Goal: Task Accomplishment & Management: Use online tool/utility

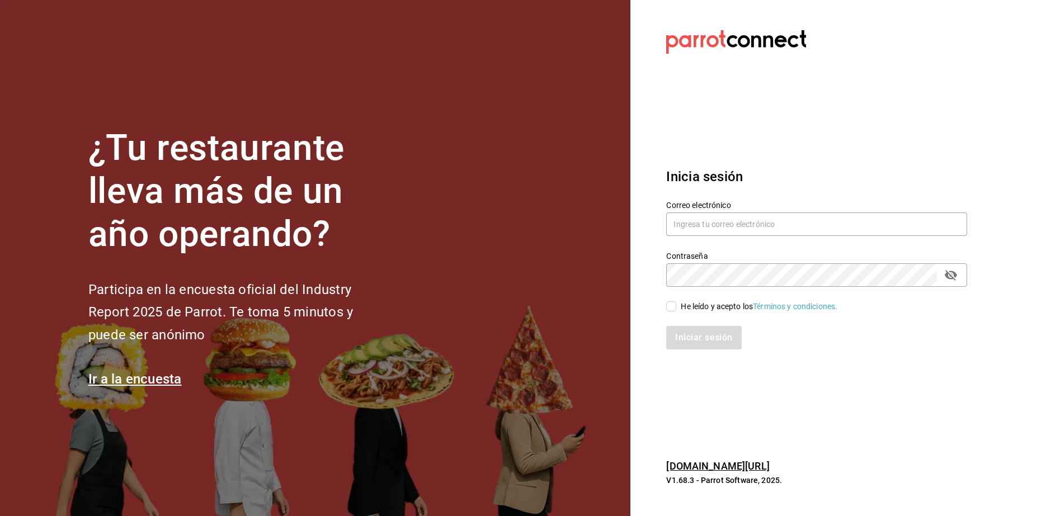
click at [837, 207] on label "Correo electrónico" at bounding box center [816, 205] width 301 height 8
click at [840, 218] on input "text" at bounding box center [816, 225] width 301 height 24
type input "[EMAIL_ADDRESS][DOMAIN_NAME]"
click at [676, 302] on input "He leído y acepto los Términos y condiciones." at bounding box center [671, 307] width 10 height 10
checkbox input "true"
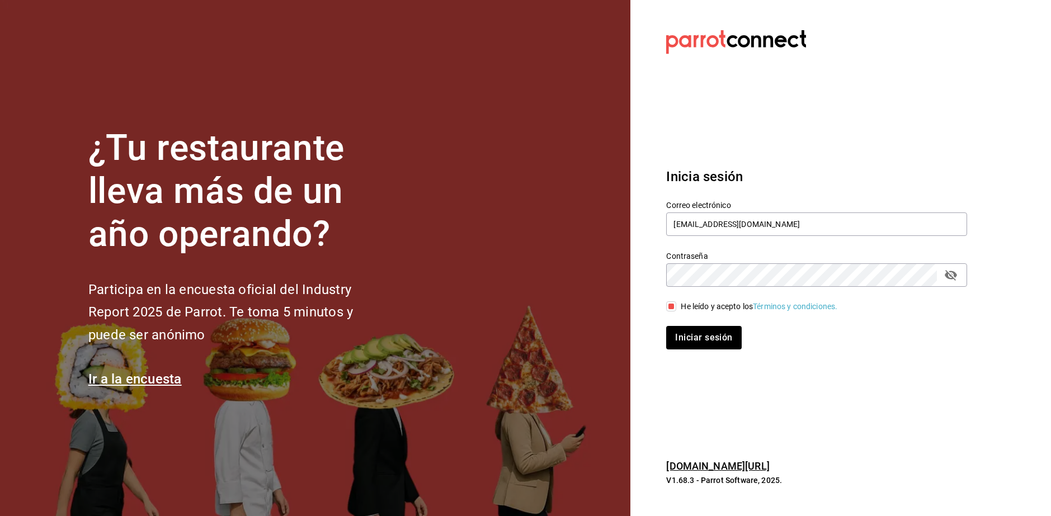
click at [705, 359] on div "Inicia sesión Correo electrónico [EMAIL_ADDRESS][DOMAIN_NAME] Contraseña Contra…" at bounding box center [816, 258] width 301 height 210
click at [706, 347] on button "Iniciar sesión" at bounding box center [704, 338] width 76 height 24
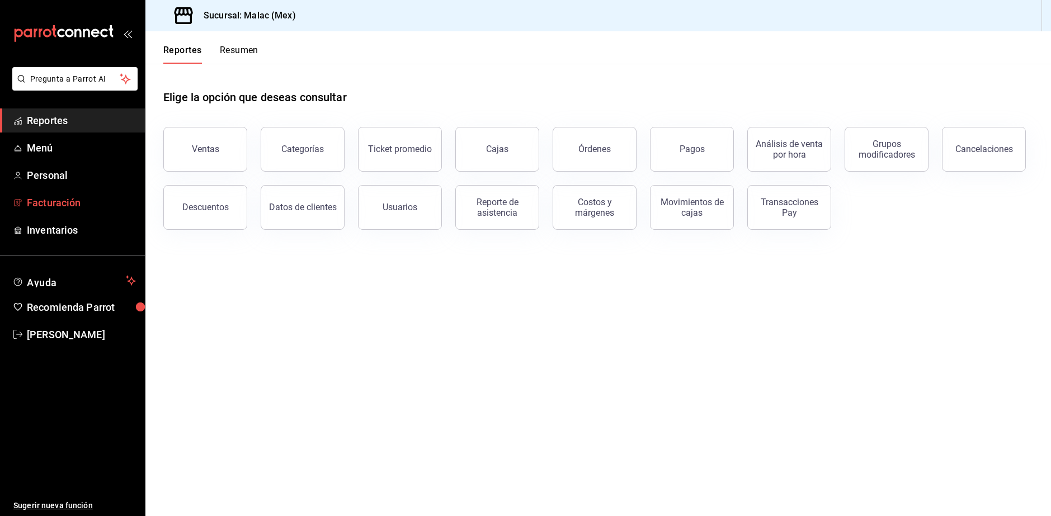
click at [64, 208] on span "Facturación" at bounding box center [81, 202] width 109 height 15
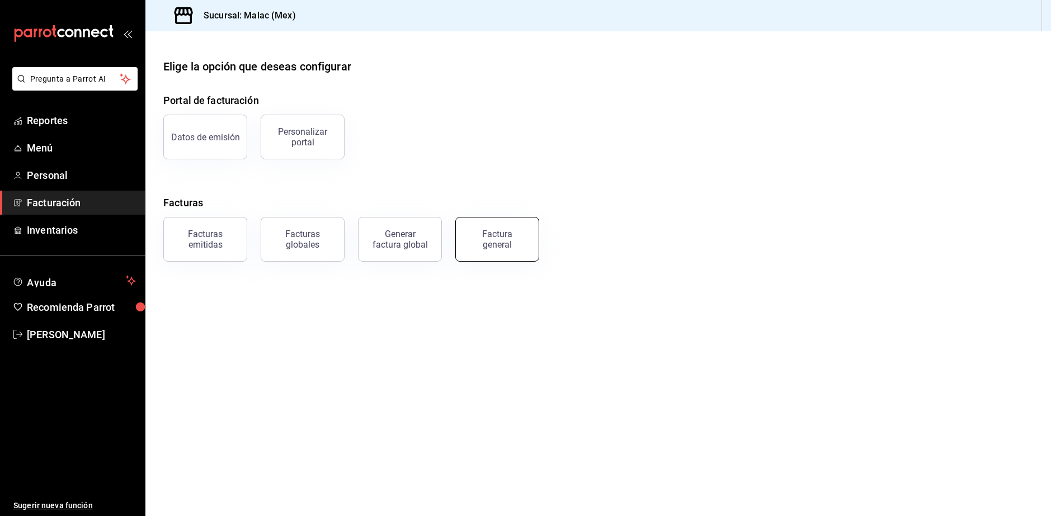
click at [489, 247] on div "Factura general" at bounding box center [497, 239] width 56 height 21
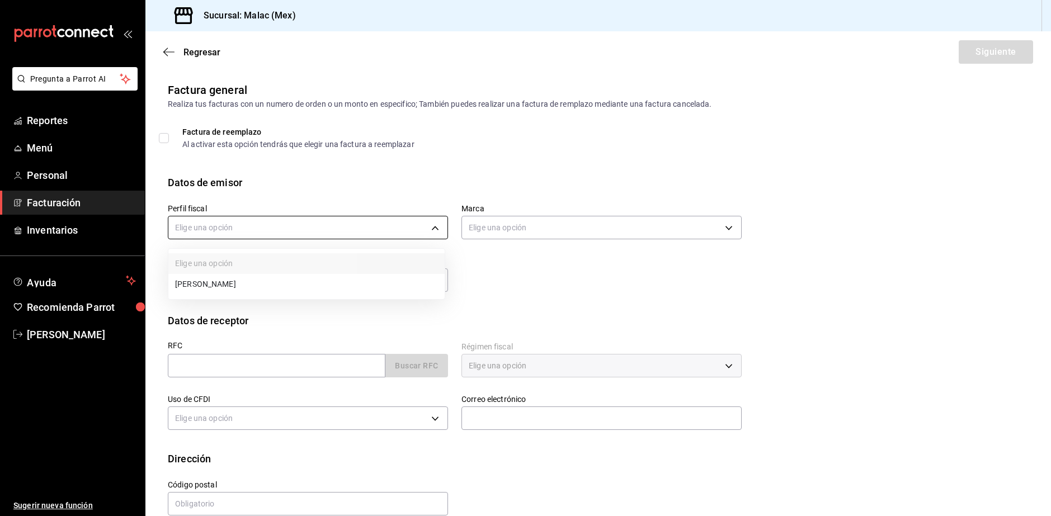
click at [239, 224] on body "Pregunta a Parrot AI Reportes Menú Personal Facturación Inventarios Ayuda Recom…" at bounding box center [525, 258] width 1051 height 516
click at [235, 293] on li "CESAR DANIEL LIRA JUAREZ" at bounding box center [306, 284] width 276 height 21
type input "af20b78f-7f37-4dad-b82b-bfa7aa40c691"
type input "68cda390-11aa-4088-a87d-1ba274343c49"
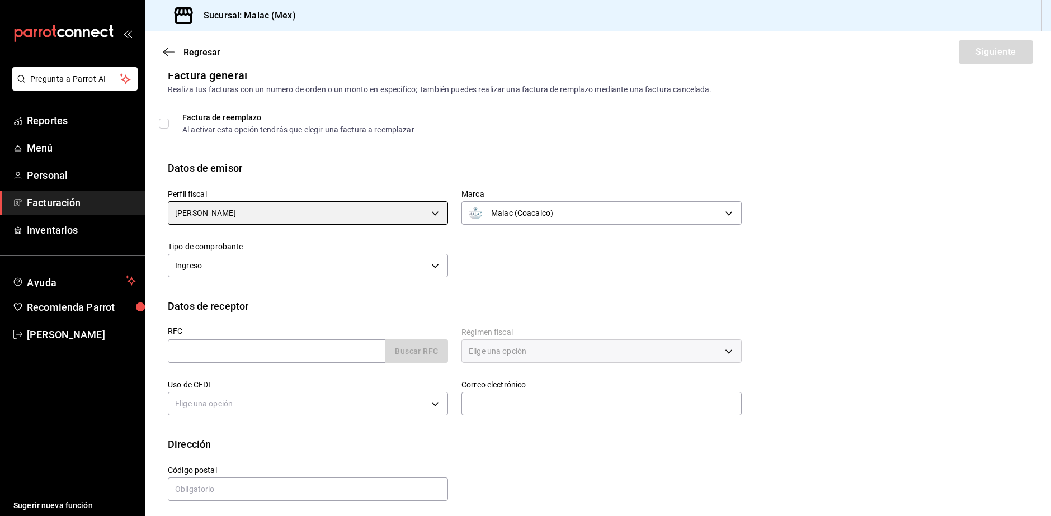
scroll to position [19, 0]
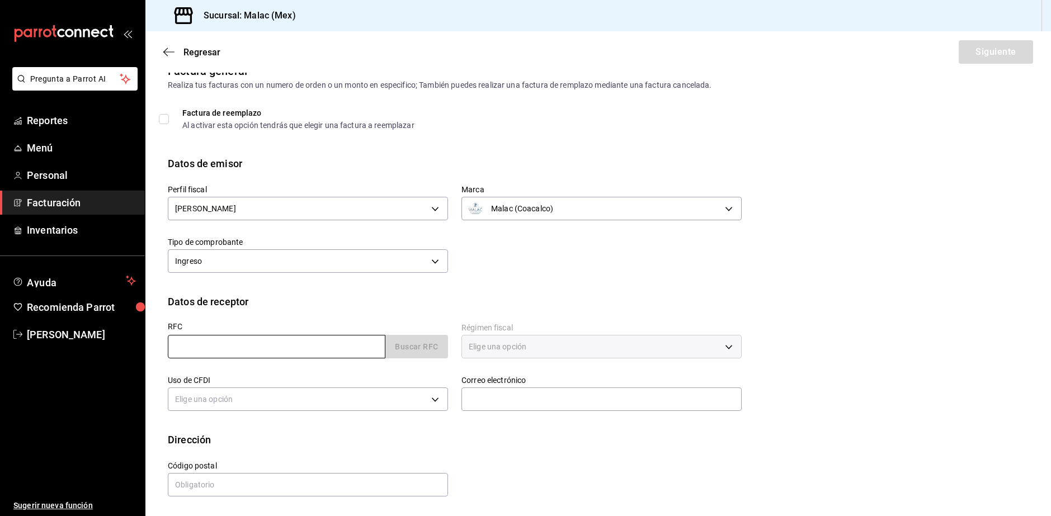
click at [288, 343] on input "text" at bounding box center [277, 347] width 218 height 24
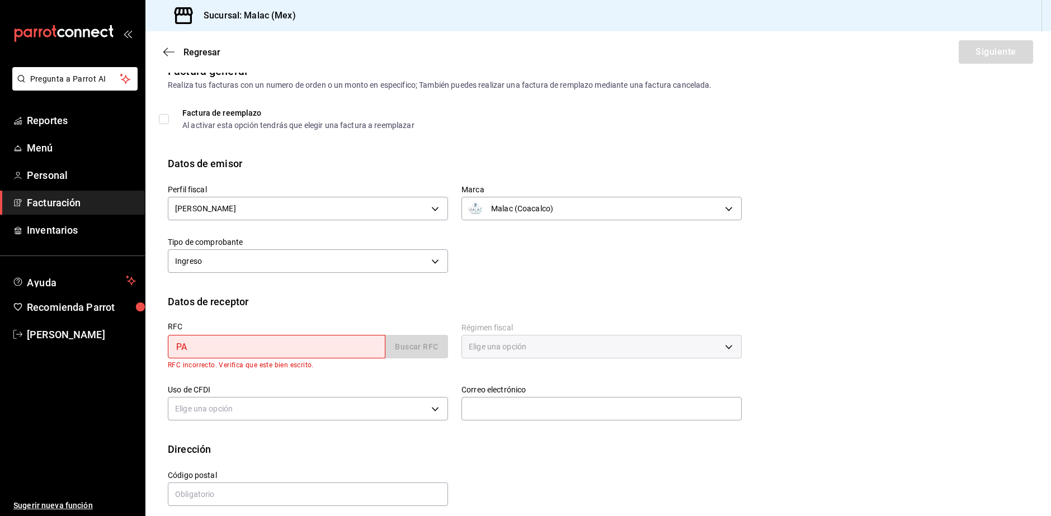
type input "P"
paste input "PABY680317P28"
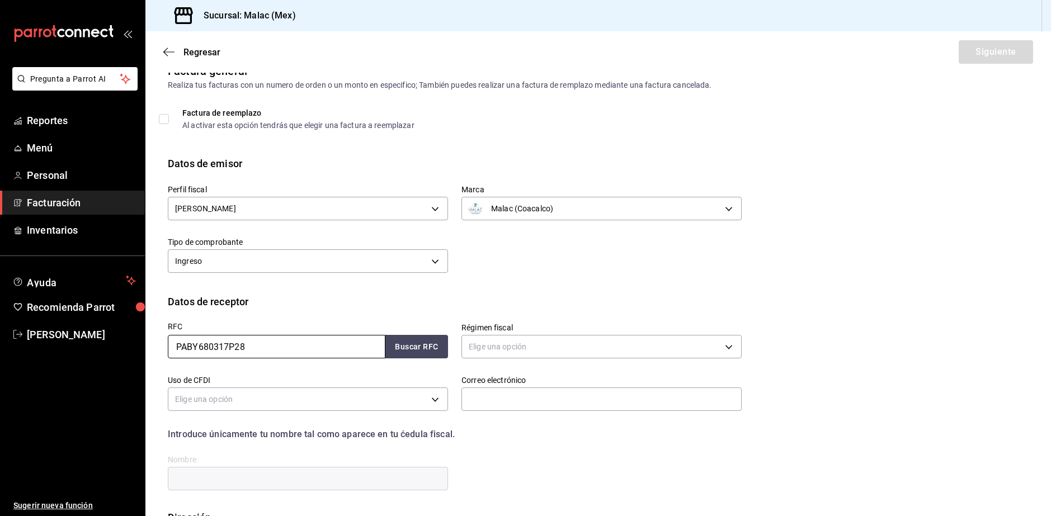
type input "PABY680317P28"
click at [433, 335] on div "RFC PABY680317P28 Buscar RFC" at bounding box center [308, 341] width 280 height 36
click at [423, 340] on button "Buscar RFC" at bounding box center [417, 347] width 63 height 24
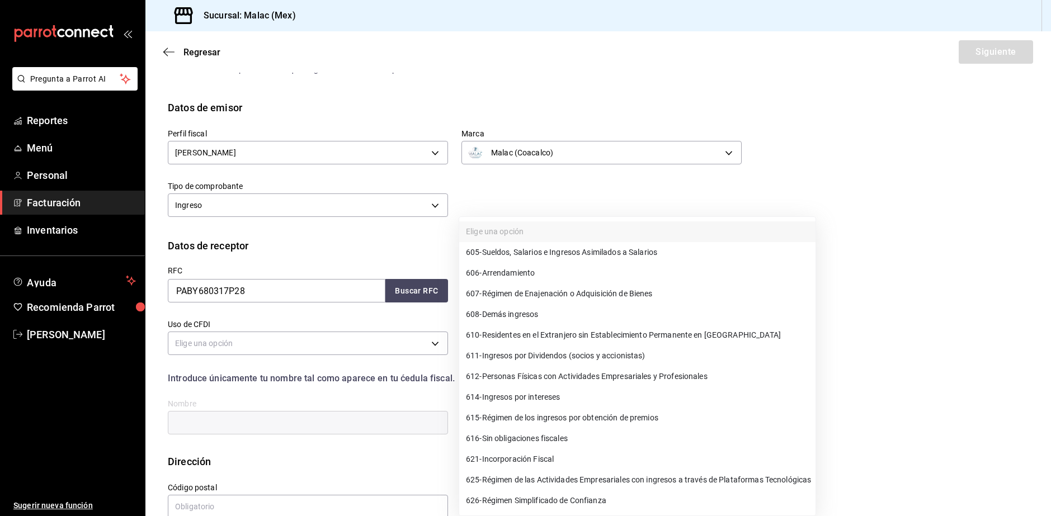
click at [523, 285] on body "Pregunta a Parrot AI Reportes Menú Personal Facturación Inventarios Ayuda Recom…" at bounding box center [525, 258] width 1051 height 516
click at [965, 356] on div at bounding box center [525, 258] width 1051 height 516
click at [663, 284] on body "Pregunta a Parrot AI Reportes Menú Personal Facturación Inventarios Ayuda Recom…" at bounding box center [525, 258] width 1051 height 516
click at [589, 380] on span "612 - Personas Físicas con Actividades Empresariales y Profesionales" at bounding box center [587, 377] width 242 height 12
type input "612"
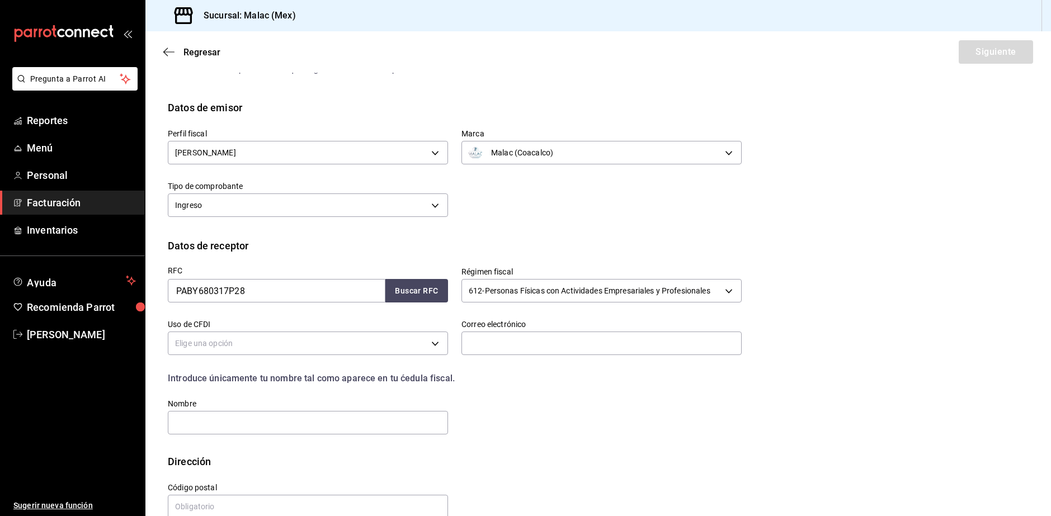
click at [284, 347] on body "Pregunta a Parrot AI Reportes Menú Personal Facturación Inventarios Ayuda Recom…" at bounding box center [525, 258] width 1051 height 516
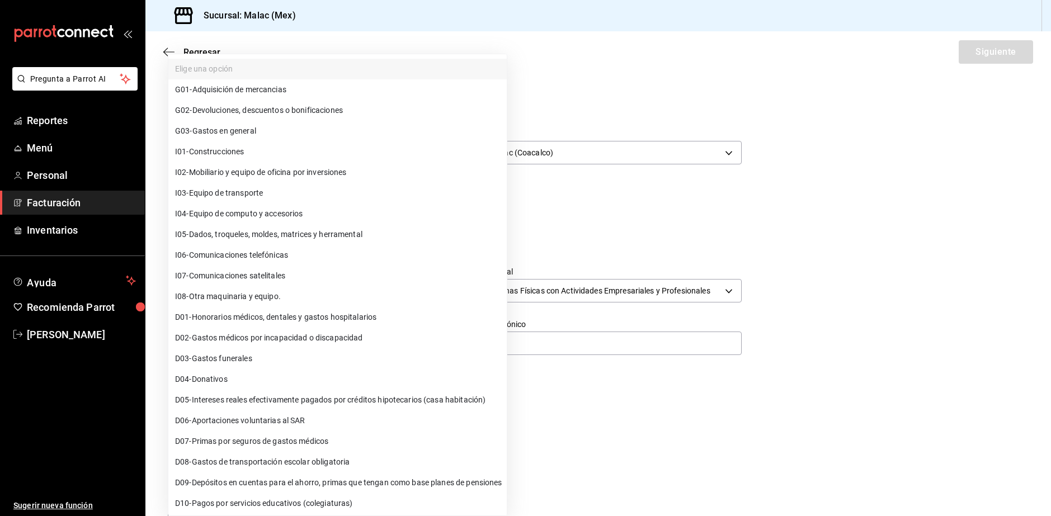
click at [244, 139] on li "G03 - Gastos en general" at bounding box center [337, 131] width 339 height 21
type input "G03"
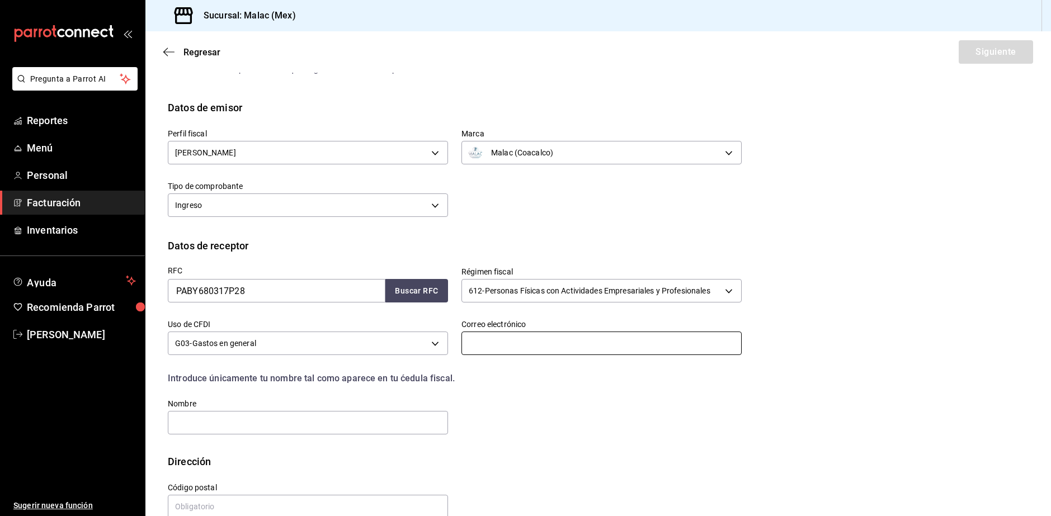
click at [518, 343] on input "text" at bounding box center [602, 344] width 280 height 24
paste input "Jales64@hotmail.com"
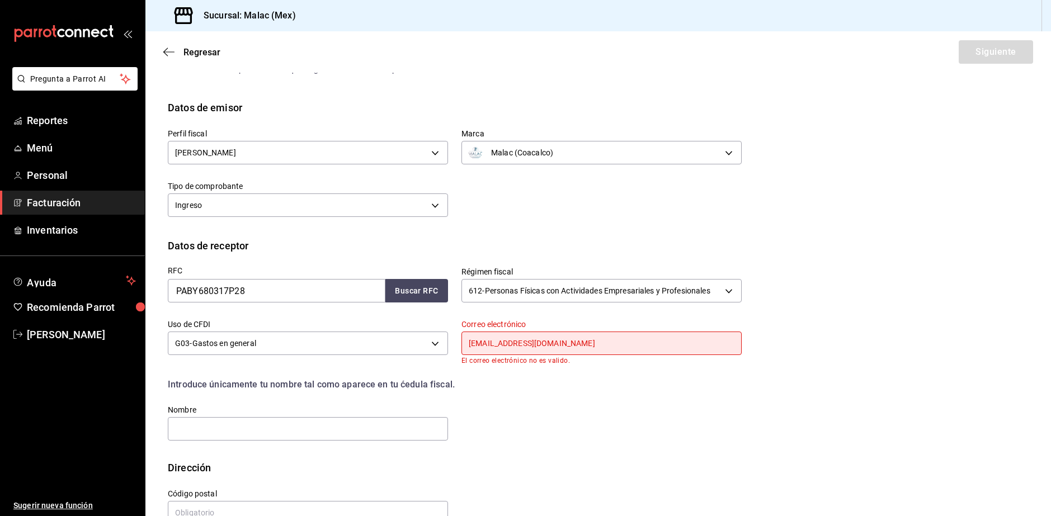
click at [772, 369] on div "RFC PABY680317P28 Buscar RFC Régimen fiscal 612 - Personas Físicas con Activida…" at bounding box center [598, 356] width 861 height 207
click at [568, 341] on input "Jales64@hotmail.com" at bounding box center [602, 344] width 280 height 24
click at [468, 340] on input "Jales64@hotmail.com" at bounding box center [602, 344] width 280 height 24
click at [576, 340] on input "Jales64@hotmail.com" at bounding box center [602, 344] width 280 height 24
type input "J"
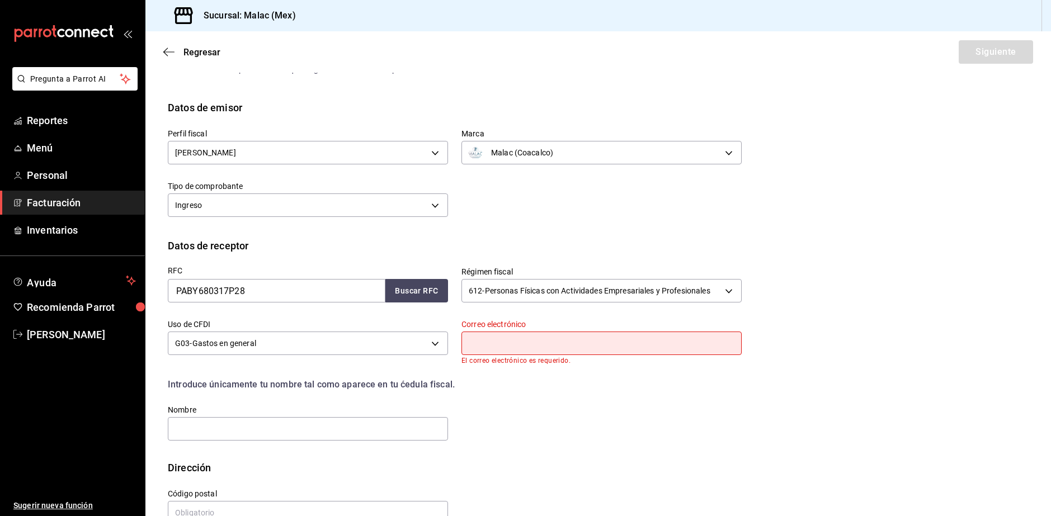
paste input "Jales64@hotmail.com"
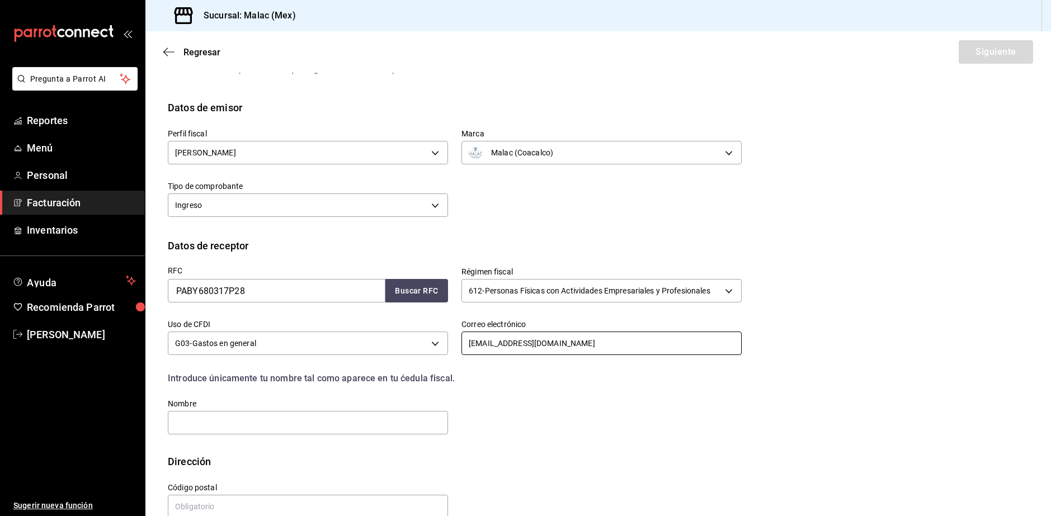
type input "Jales64@hotmail.com"
click at [638, 394] on div "RFC PABY680317P28 Buscar RFC Régimen fiscal 612 - Personas Físicas con Activida…" at bounding box center [448, 344] width 588 height 183
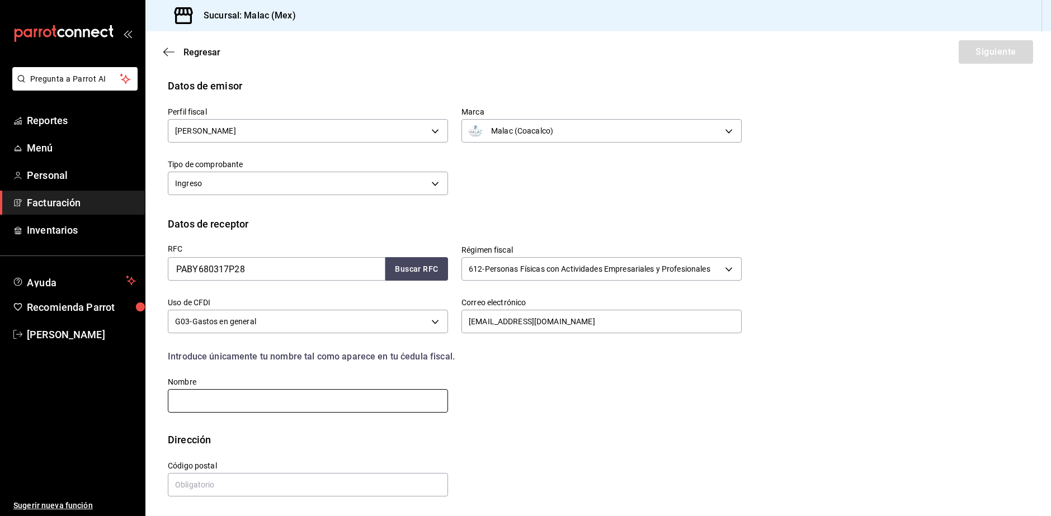
click at [430, 406] on input "text" at bounding box center [308, 401] width 280 height 24
paste input "MARIA YESENIA PARDO BALBUENA"
type input "MARIA YESENIA PARDO BALBUENA"
click at [488, 379] on div "RFC PABY680317P28 Buscar RFC Régimen fiscal 612 - Personas Físicas con Activida…" at bounding box center [448, 323] width 588 height 183
click at [264, 474] on input "text" at bounding box center [308, 485] width 280 height 24
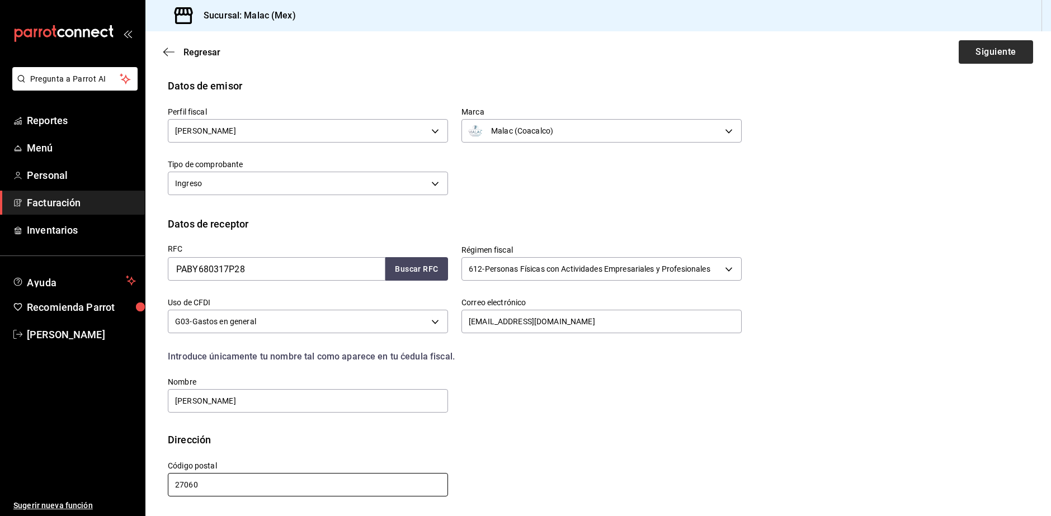
type input "27060"
click at [986, 47] on button "Siguiente" at bounding box center [996, 52] width 74 height 24
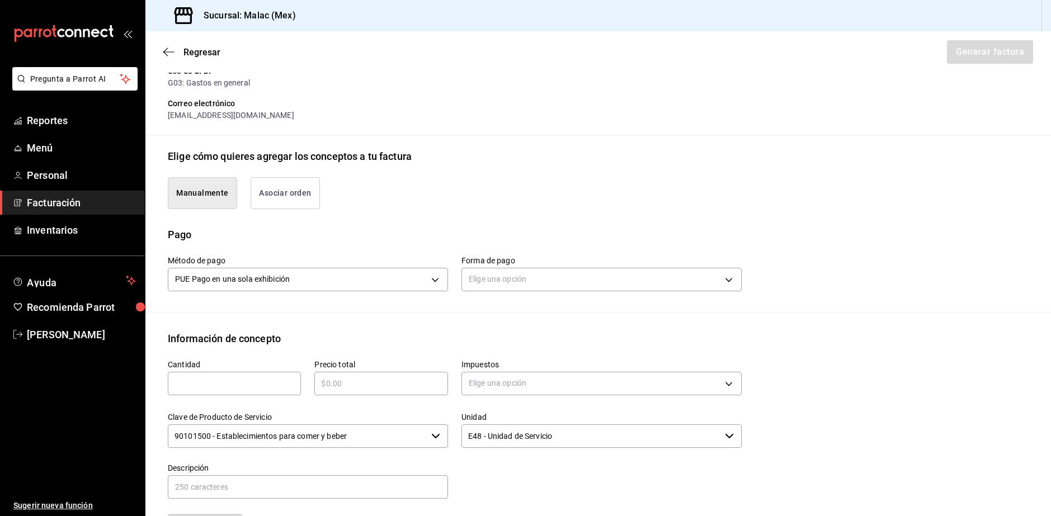
scroll to position [209, 0]
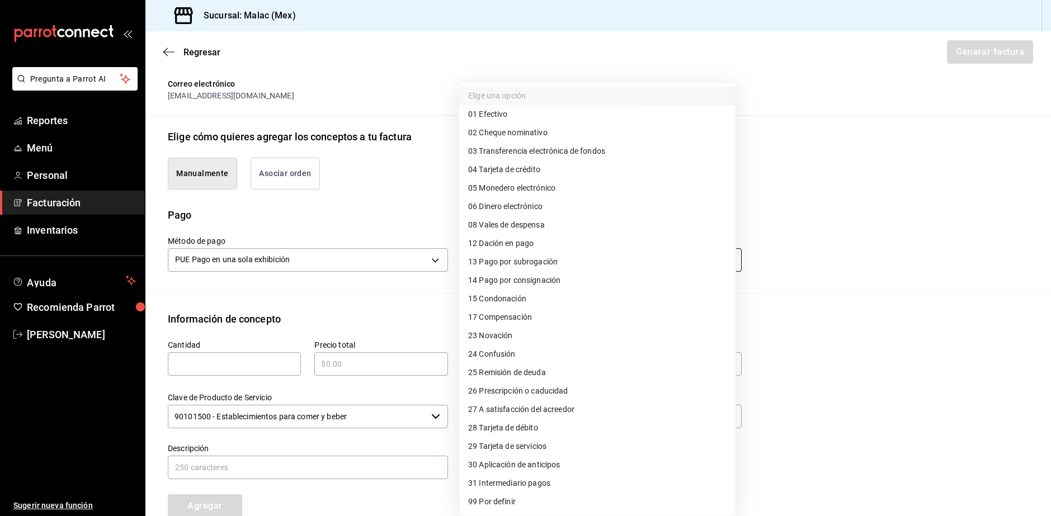
click at [499, 264] on body "Pregunta a Parrot AI Reportes Menú Personal Facturación Inventarios Ayuda Recom…" at bounding box center [525, 258] width 1051 height 516
click at [831, 261] on div at bounding box center [525, 258] width 1051 height 516
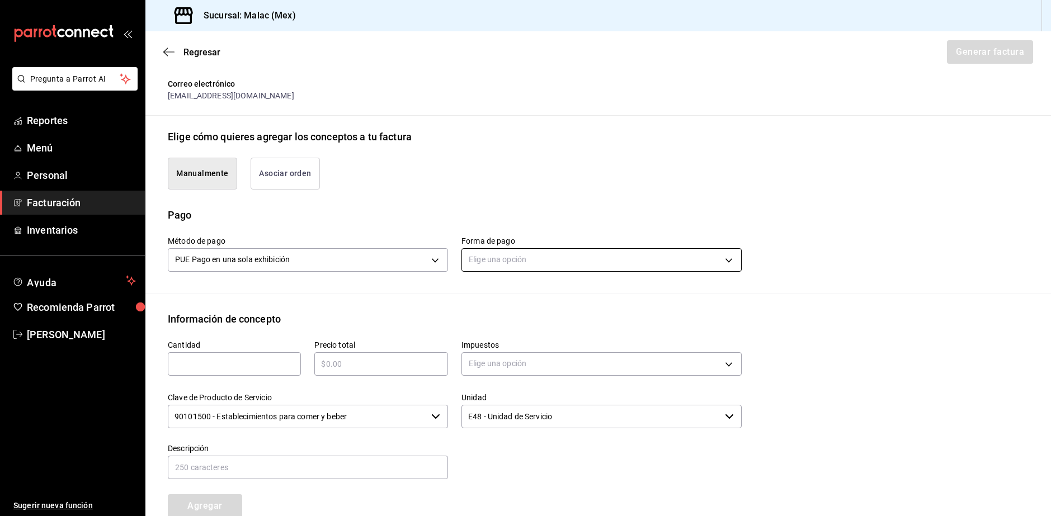
click at [627, 260] on body "Pregunta a Parrot AI Reportes Menú Personal Facturación Inventarios Ayuda Recom…" at bounding box center [525, 258] width 1051 height 516
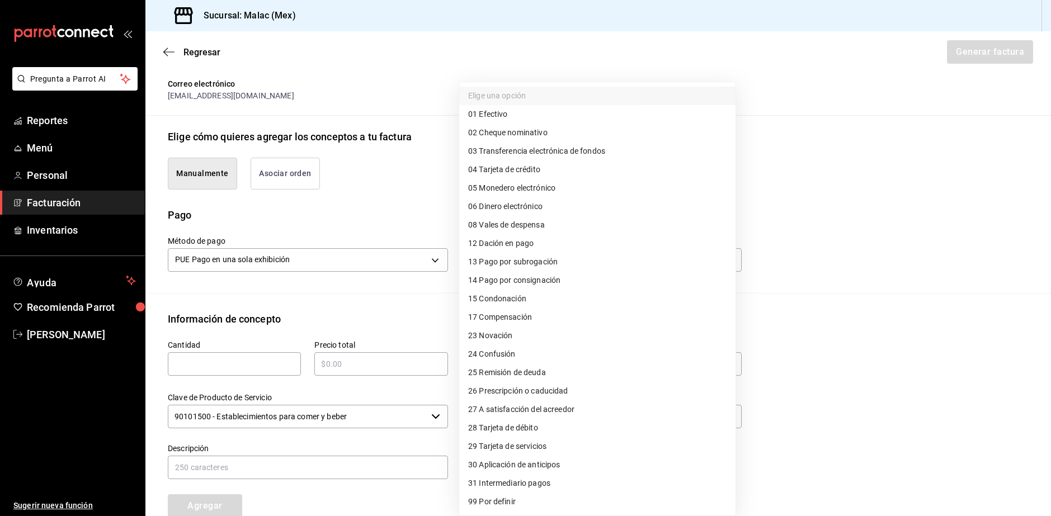
click at [562, 165] on li "04 Tarjeta de crédito" at bounding box center [597, 170] width 276 height 18
type input "04"
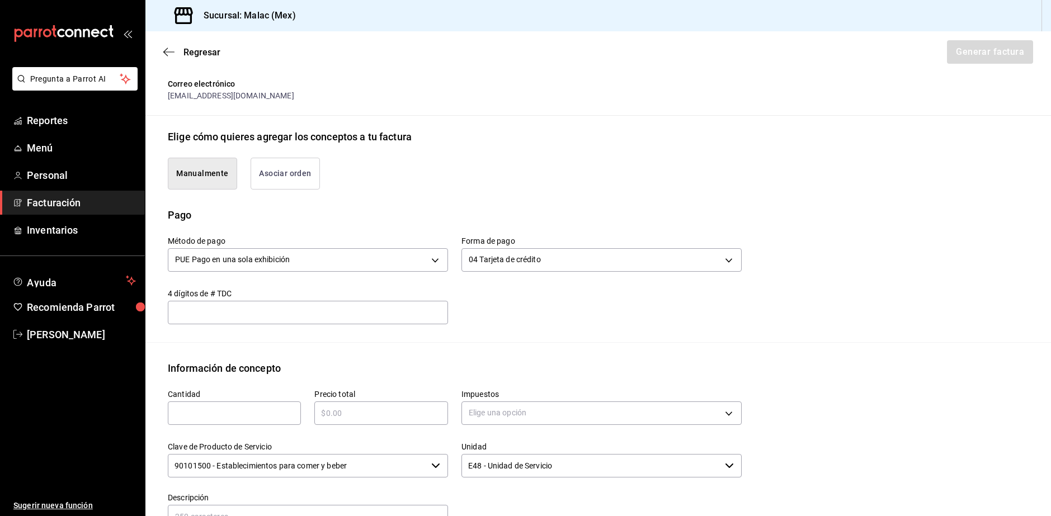
click at [257, 322] on div "​" at bounding box center [308, 313] width 280 height 24
click at [312, 168] on button "Asociar orden" at bounding box center [285, 174] width 69 height 32
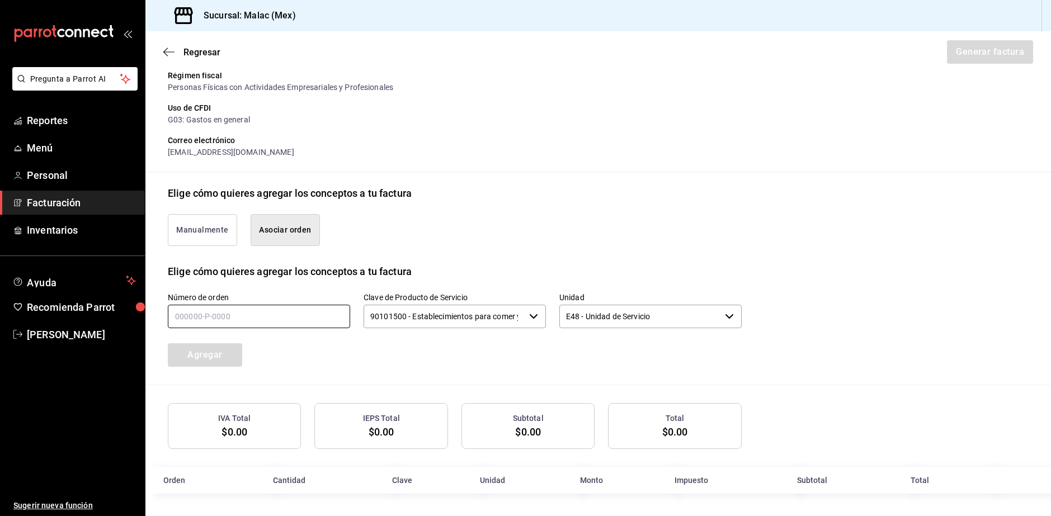
click at [273, 313] on input "text" at bounding box center [259, 317] width 182 height 24
type input "170825-p-0026"
click at [227, 349] on button "Agregar" at bounding box center [205, 356] width 74 height 24
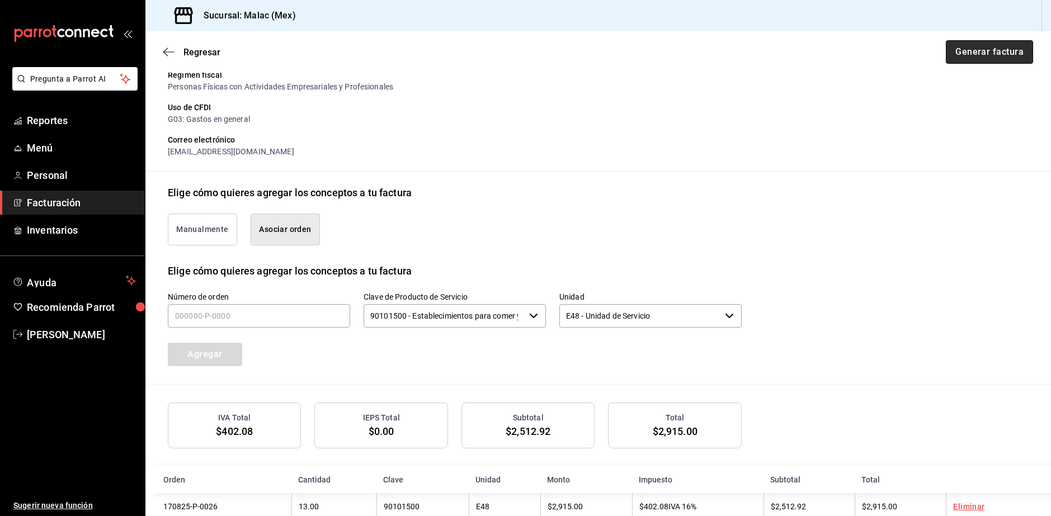
click at [987, 53] on button "Generar factura" at bounding box center [989, 52] width 87 height 24
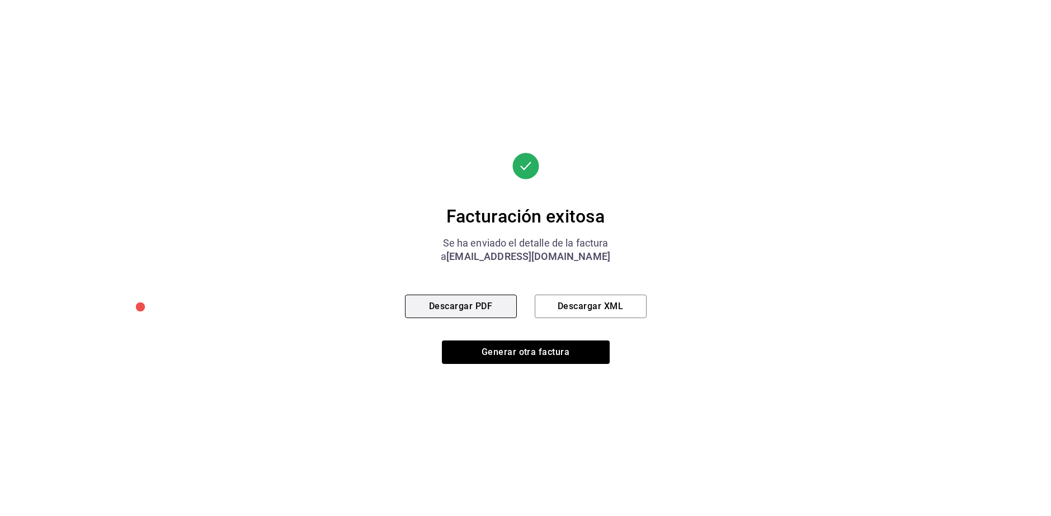
click at [484, 312] on button "Descargar PDF" at bounding box center [461, 307] width 112 height 24
click at [522, 356] on button "Generar otra factura" at bounding box center [526, 353] width 168 height 24
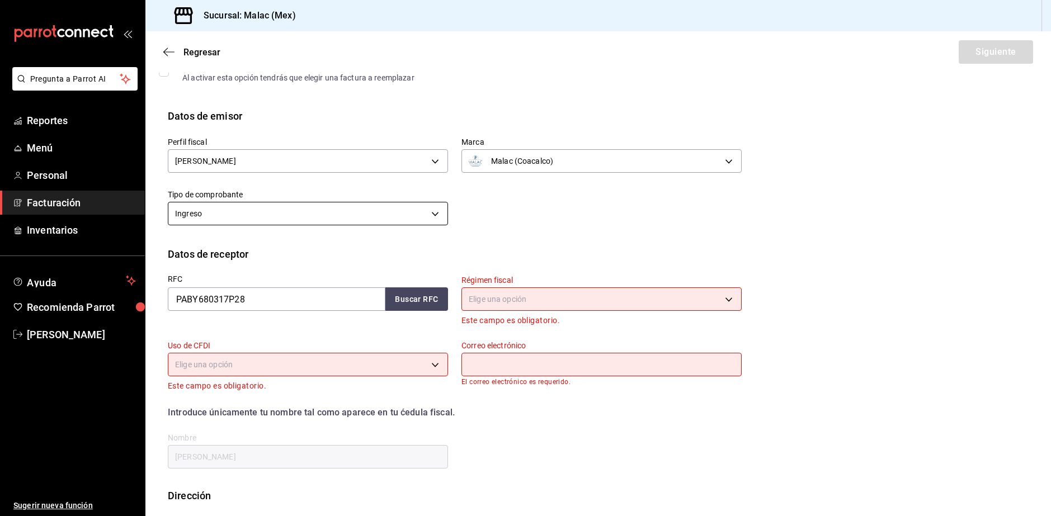
scroll to position [131, 0]
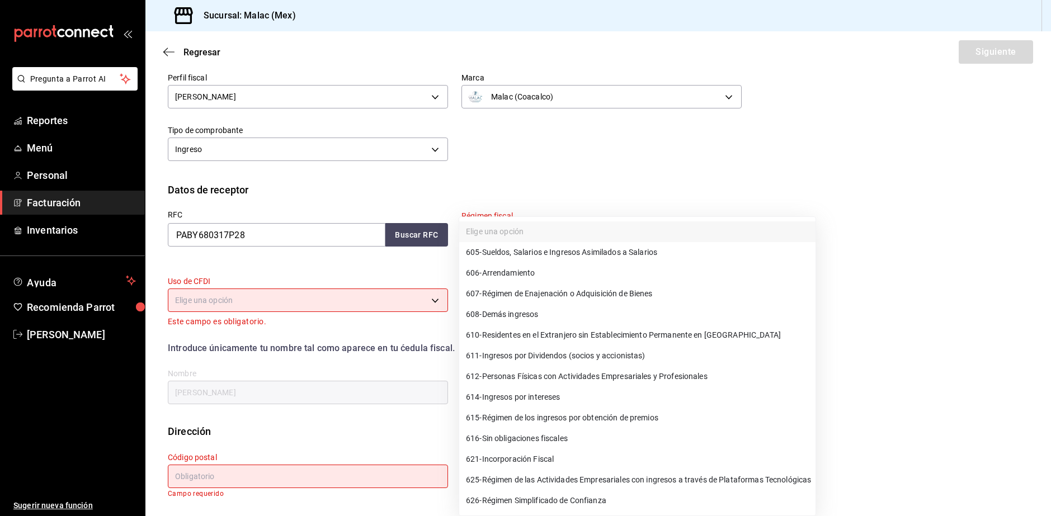
click at [544, 238] on body "Pregunta a Parrot AI Reportes Menú Personal Facturación Inventarios Ayuda Recom…" at bounding box center [525, 258] width 1051 height 516
click at [591, 377] on span "612 - Personas Físicas con Actividades Empresariales y Profesionales" at bounding box center [587, 377] width 242 height 12
type input "612"
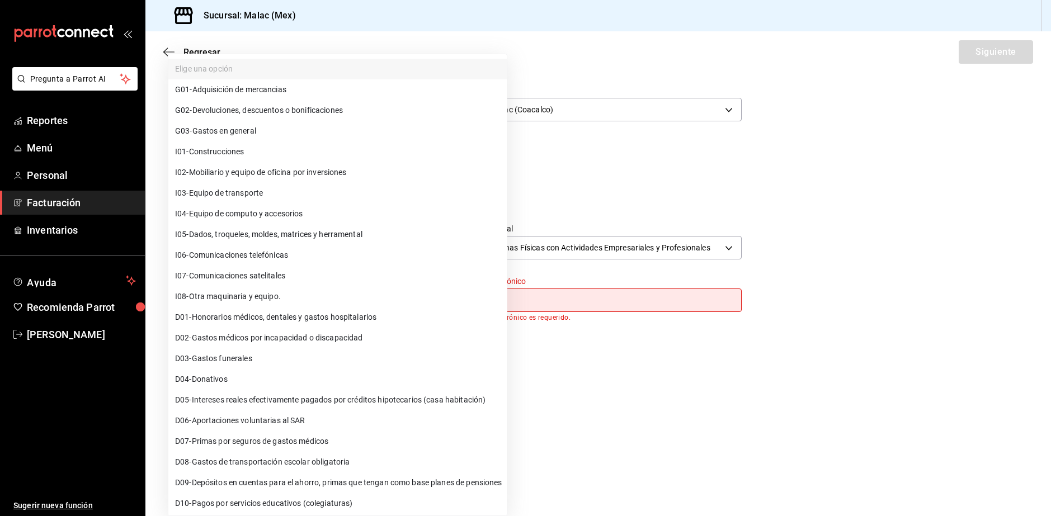
click at [319, 304] on body "Pregunta a Parrot AI Reportes Menú Personal Facturación Inventarios Ayuda Recom…" at bounding box center [525, 258] width 1051 height 516
click at [325, 134] on li "G03 - Gastos en general" at bounding box center [337, 131] width 339 height 21
type input "G03"
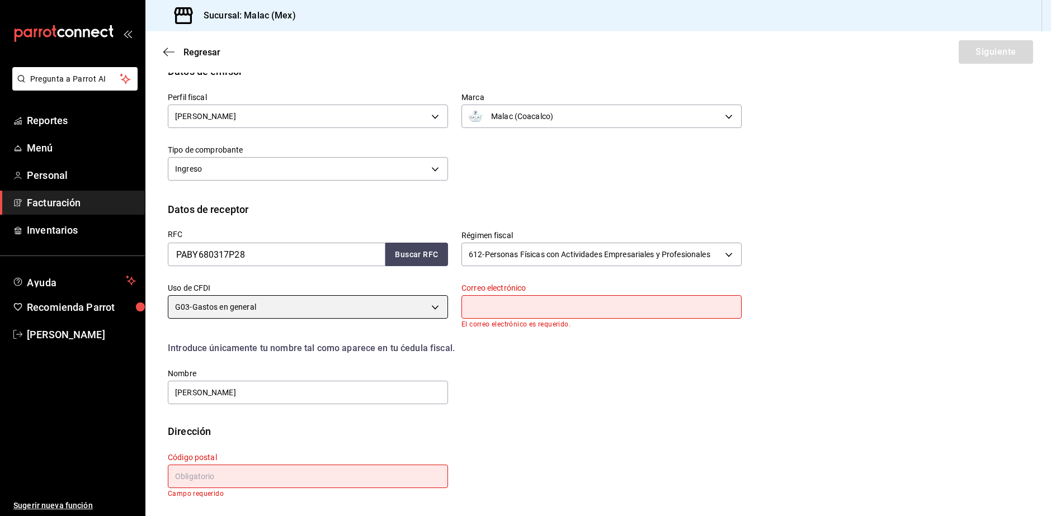
scroll to position [111, 0]
click at [516, 312] on input "text" at bounding box center [602, 307] width 280 height 24
type input "Jales64@hotmail.com"
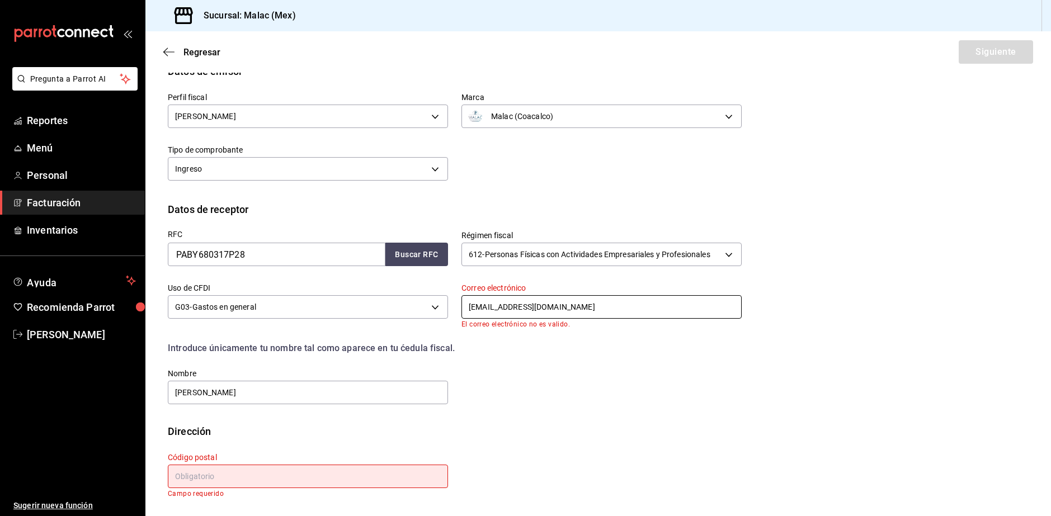
scroll to position [105, 0]
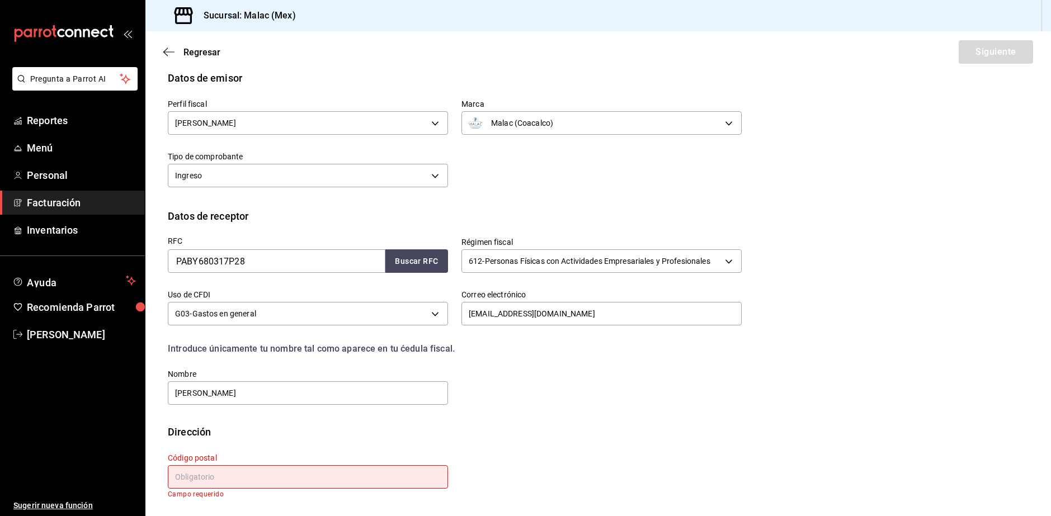
click at [265, 475] on input "text" at bounding box center [308, 478] width 280 height 24
type input "27060"
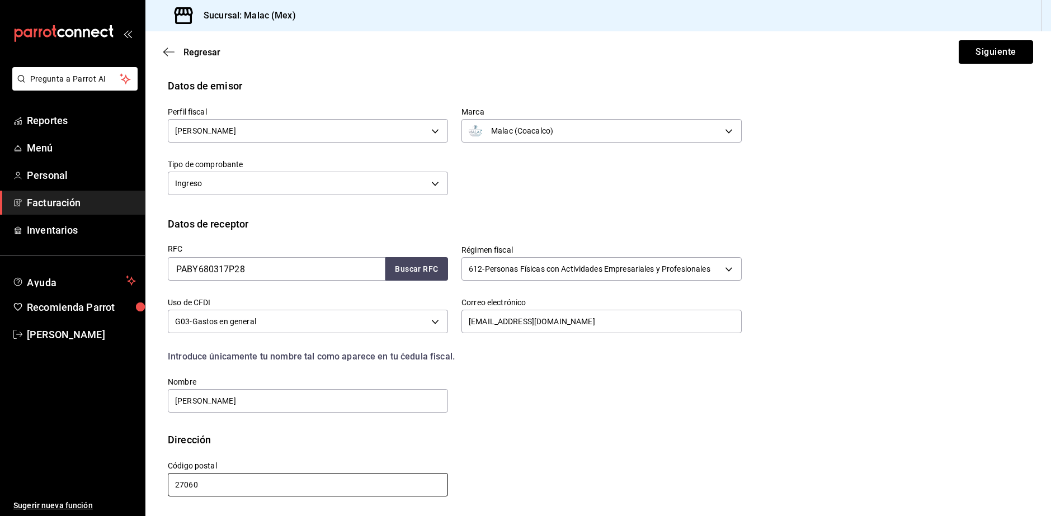
scroll to position [97, 0]
click at [998, 47] on button "Siguiente" at bounding box center [996, 52] width 74 height 24
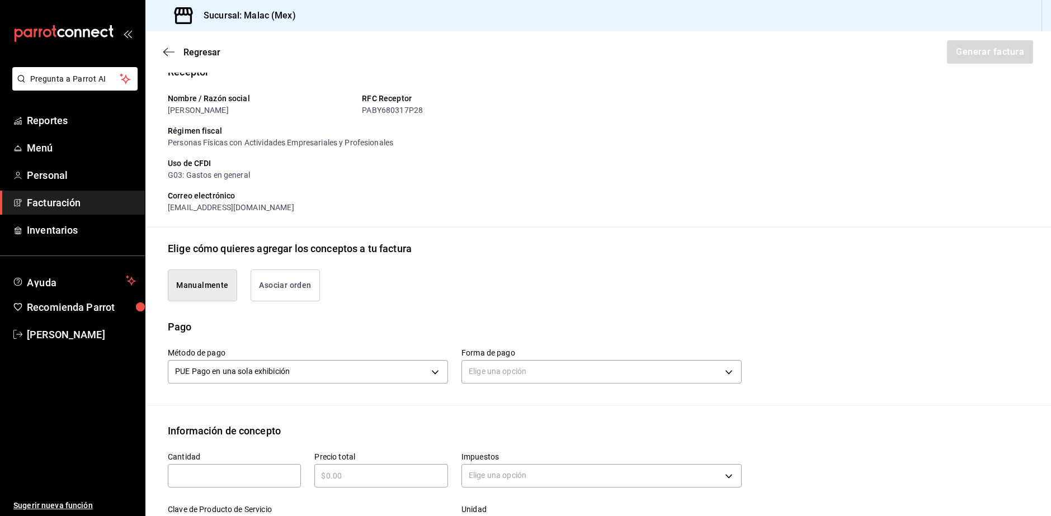
click at [262, 279] on button "Asociar orden" at bounding box center [285, 286] width 69 height 32
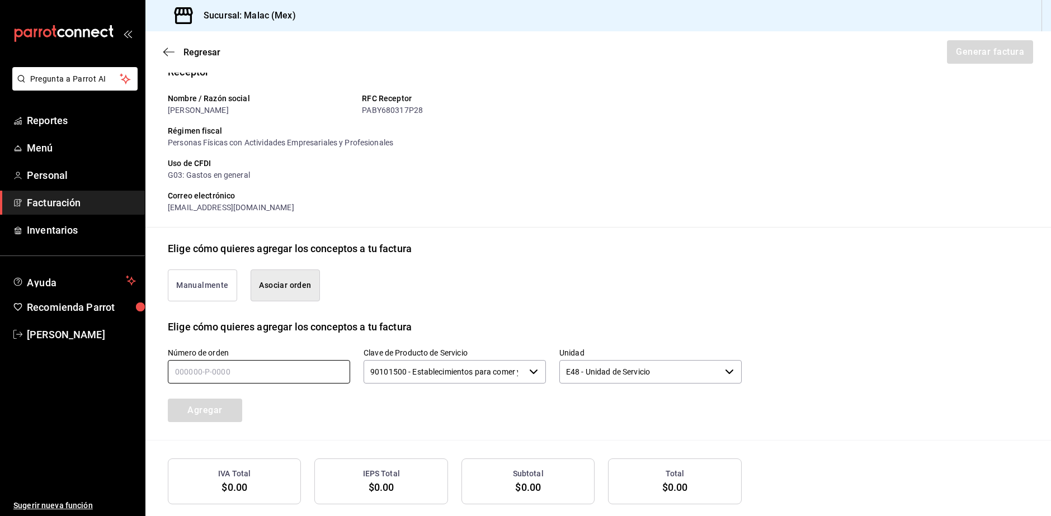
click at [247, 382] on input "text" at bounding box center [259, 372] width 182 height 24
type input "240825-p-0017"
click at [225, 406] on button "Agregar" at bounding box center [205, 411] width 74 height 24
click at [1012, 65] on div "Regresar Generar factura" at bounding box center [598, 51] width 906 height 41
click at [1011, 50] on button "Generar factura" at bounding box center [989, 52] width 87 height 24
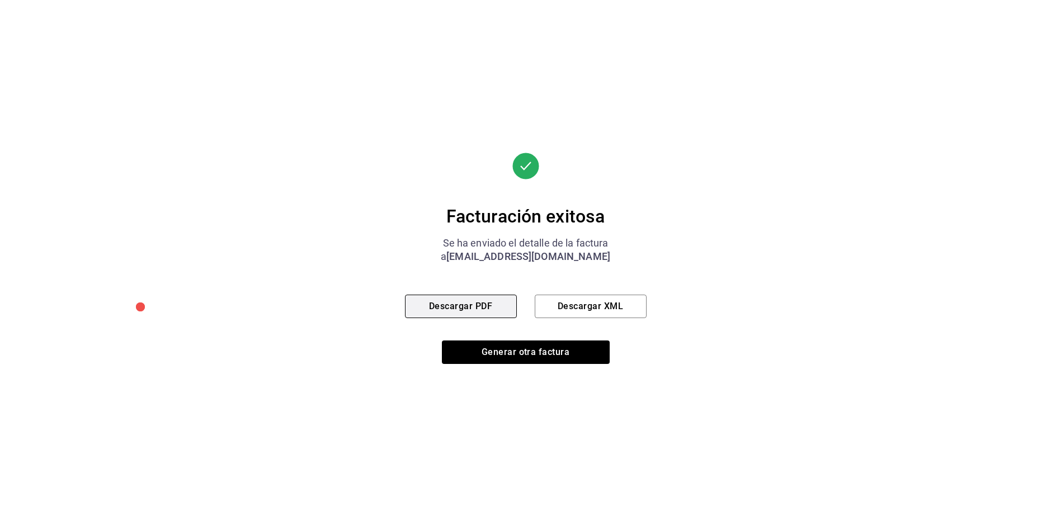
click at [434, 309] on button "Descargar PDF" at bounding box center [461, 307] width 112 height 24
